Goal: Navigation & Orientation: Find specific page/section

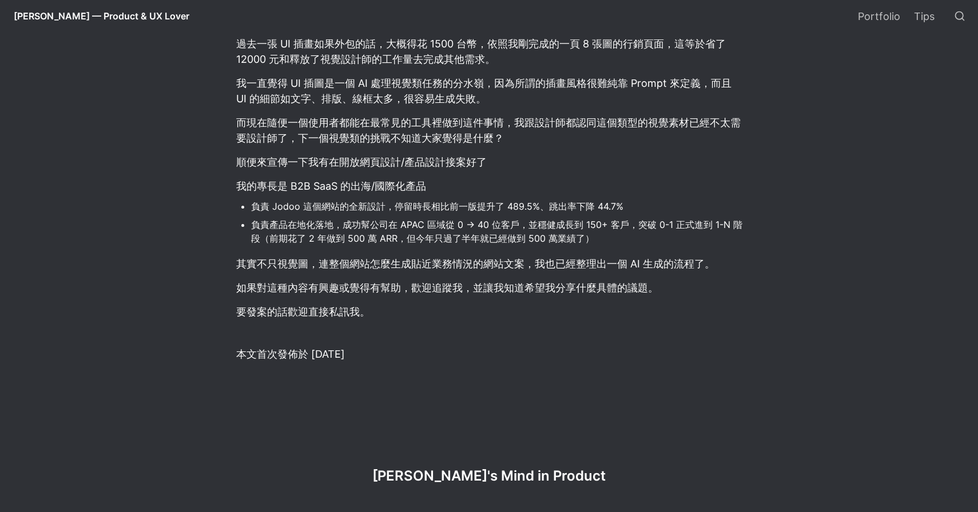
scroll to position [998, 0]
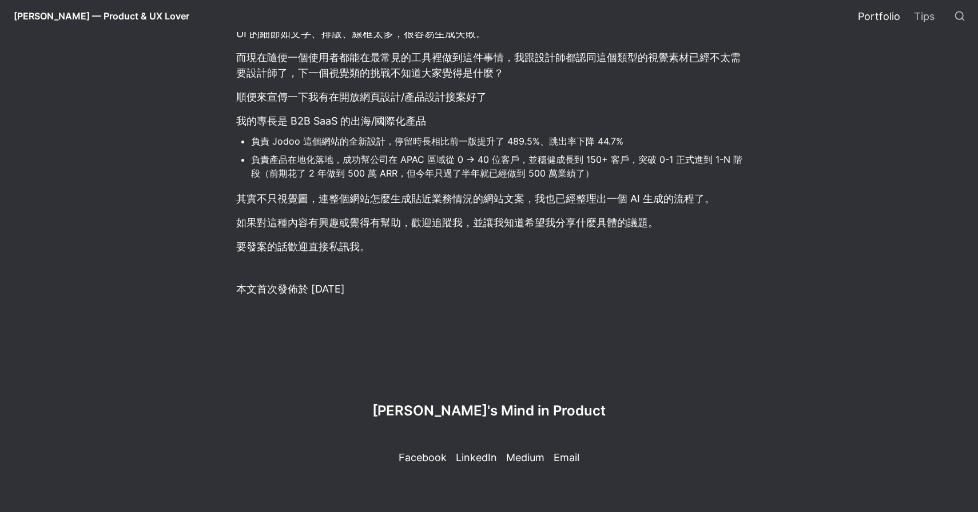
click at [882, 14] on link "Portfolio" at bounding box center [879, 16] width 56 height 32
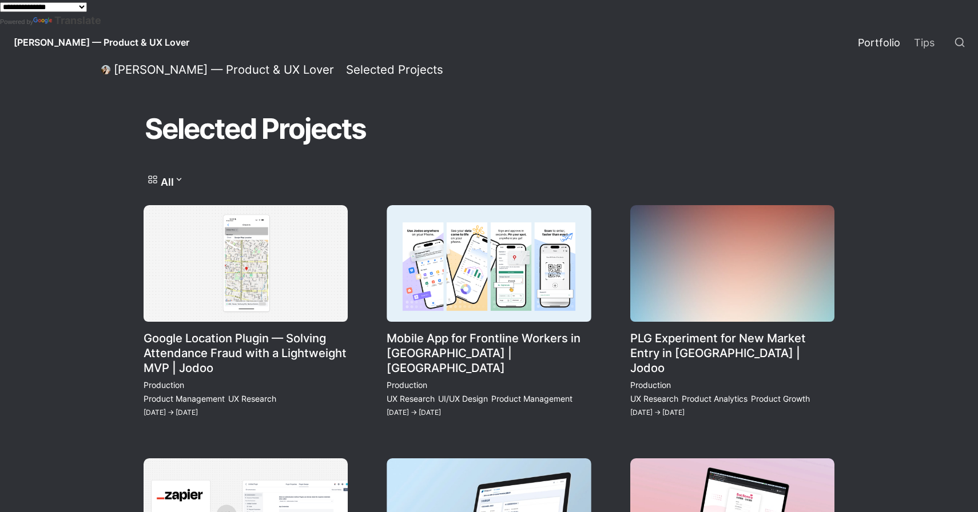
click at [284, 310] on link "Google Location Plugin — Solving Attendance Fraud with a Lightweight MVP | Jodoo" at bounding box center [246, 312] width 204 height 214
click at [436, 290] on link "Mobile App for Frontline Workers in Southeast Asia | Jodoo" at bounding box center [489, 312] width 204 height 214
click at [672, 278] on link "PLG Experiment for New Market Entry in India | Jodoo" at bounding box center [732, 312] width 204 height 214
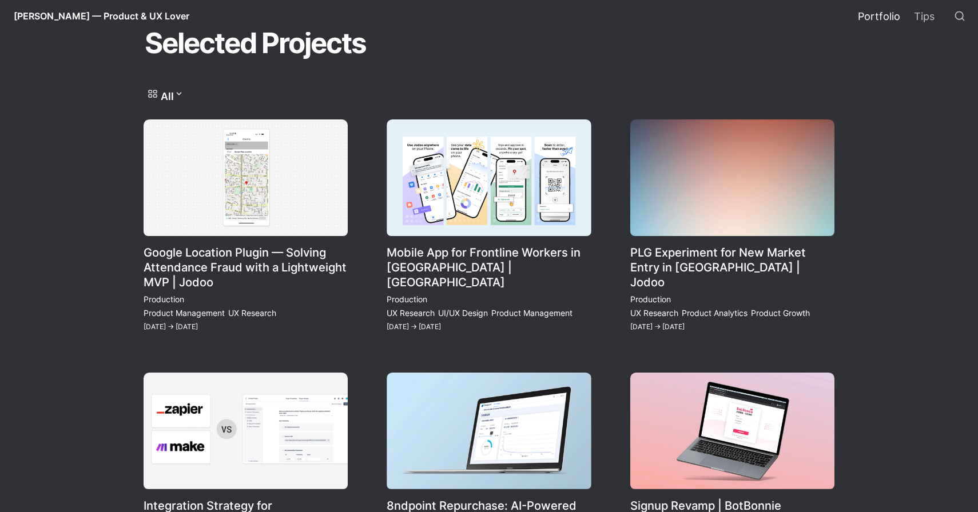
scroll to position [210, 0]
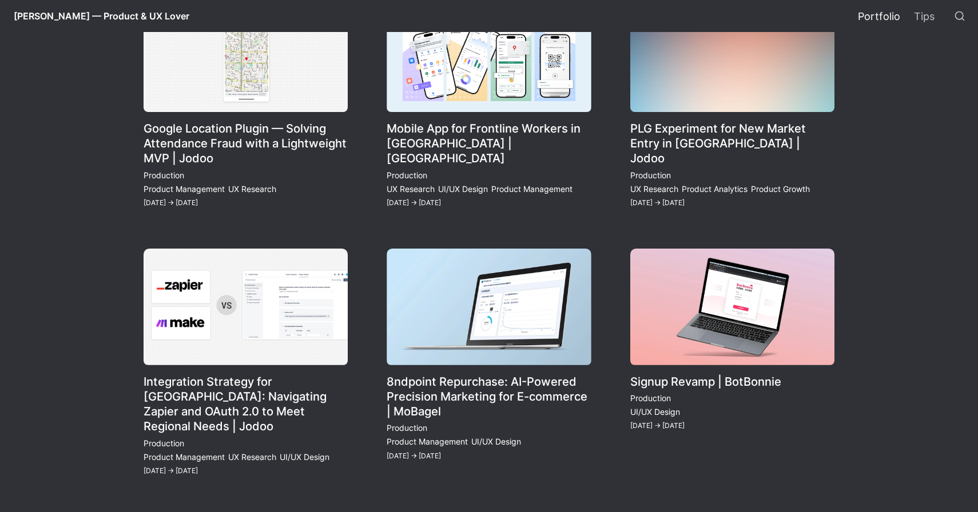
click at [304, 316] on link "Integration Strategy for Southeast Asia: Navigating Zapier and OAuth 2.0 to Mee…" at bounding box center [246, 363] width 204 height 229
click at [453, 323] on link "8ndpoint Repurchase: AI-Powered Precision Marketing for E-commerce | MoBagel" at bounding box center [489, 363] width 204 height 229
click at [692, 319] on link "Signup Revamp | BotBonnie" at bounding box center [732, 363] width 204 height 229
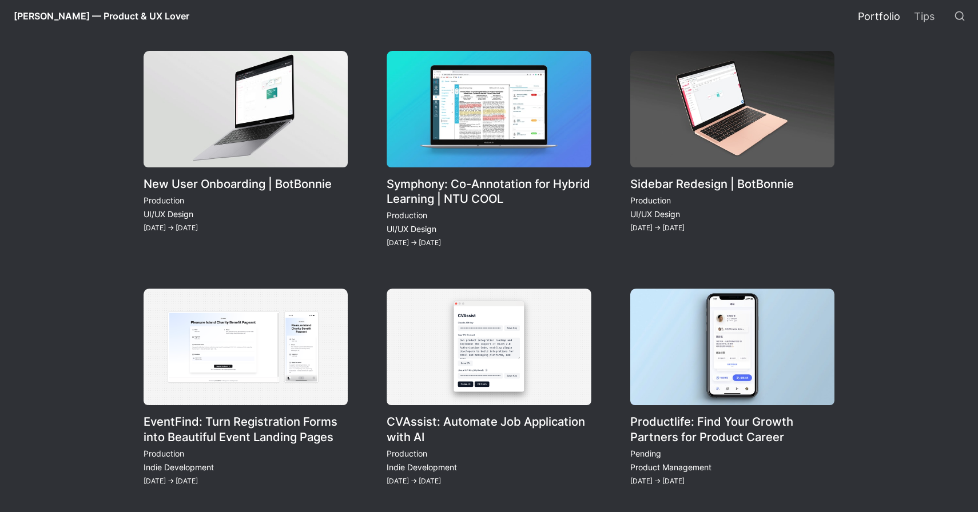
scroll to position [779, 0]
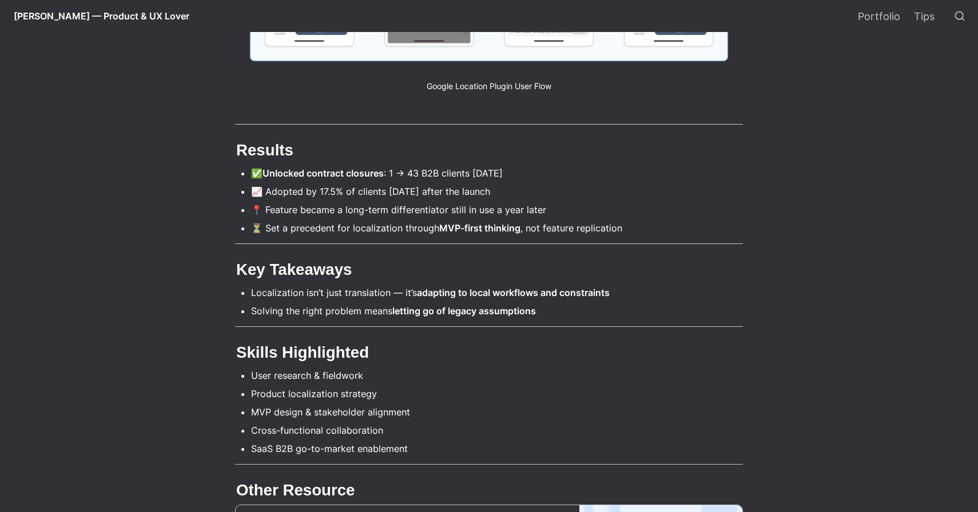
scroll to position [1862, 0]
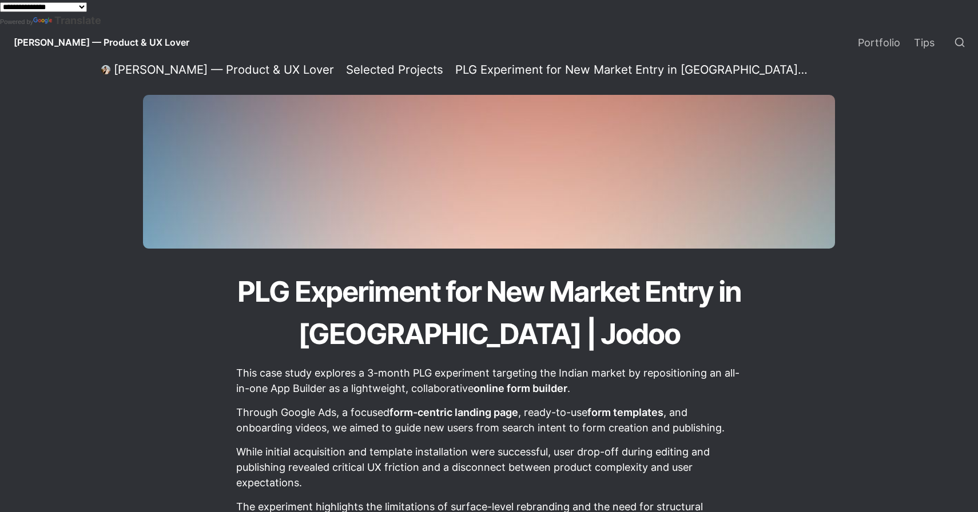
click at [77, 41] on span "[PERSON_NAME] — Product & UX Lover" at bounding box center [102, 42] width 176 height 11
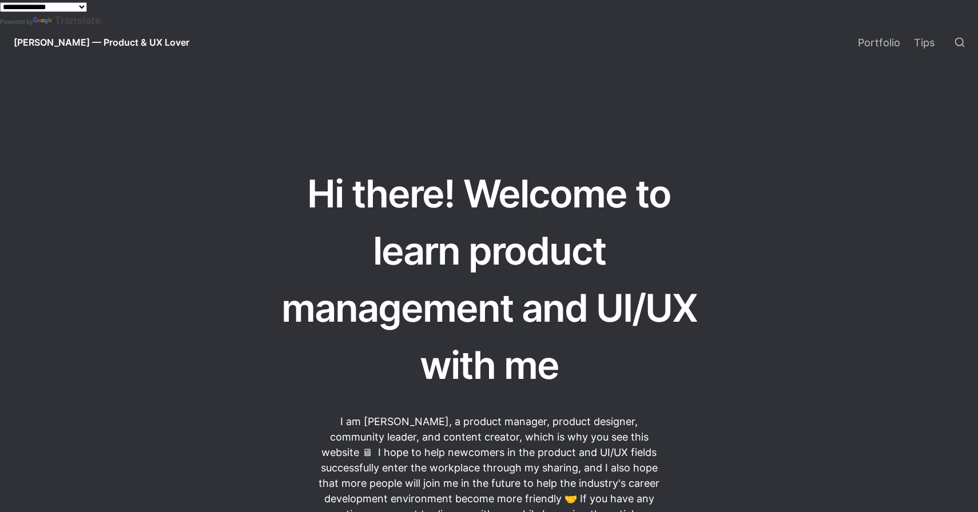
click at [87, 6] on select "**********" at bounding box center [43, 7] width 87 height 10
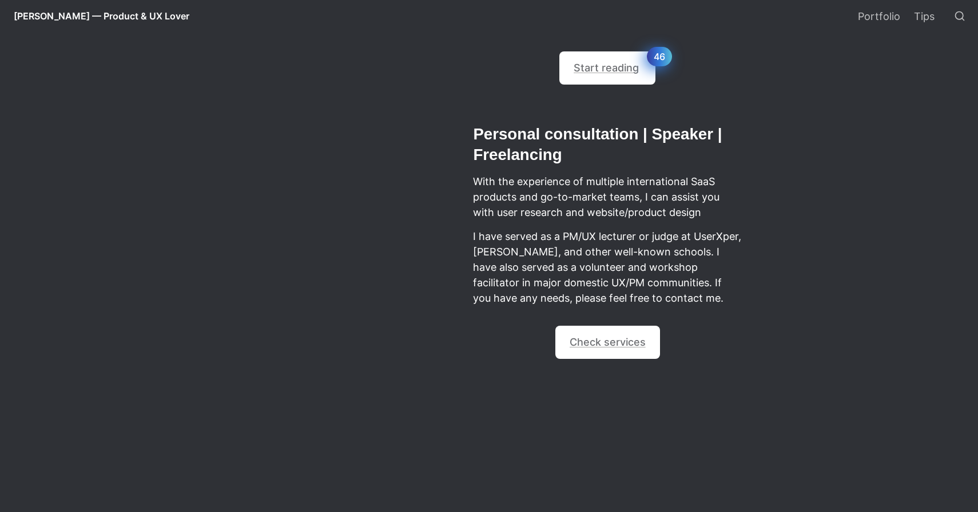
scroll to position [915, 0]
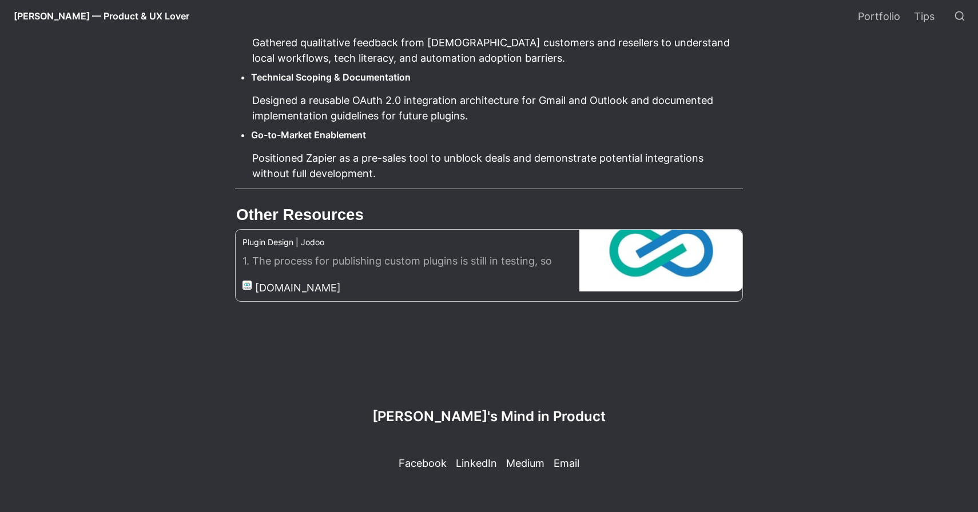
scroll to position [2499, 0]
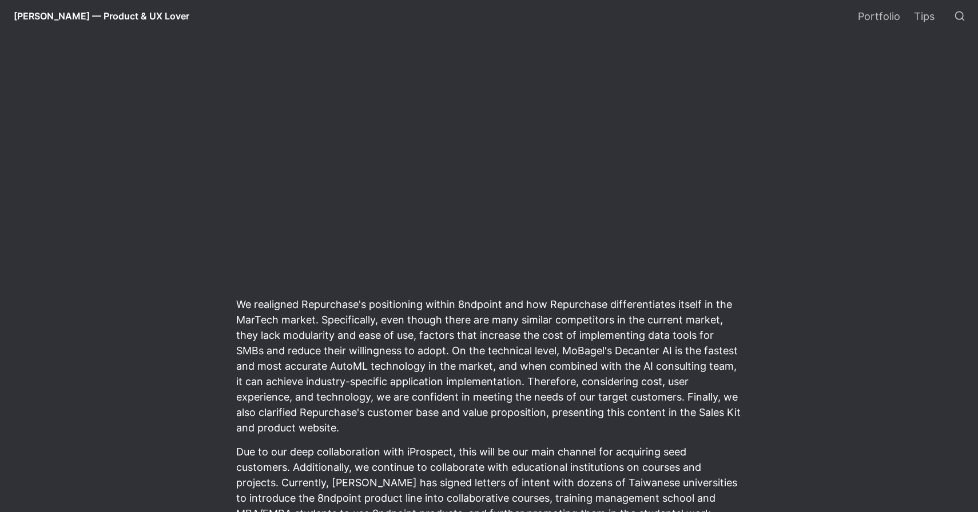
scroll to position [7053, 0]
